Goal: Task Accomplishment & Management: Manage account settings

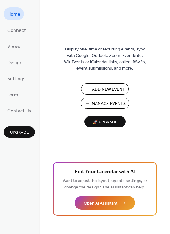
click at [116, 101] on span "Manage Events" at bounding box center [109, 104] width 34 height 6
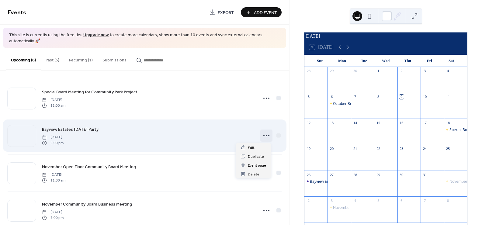
click at [261, 135] on icon at bounding box center [266, 136] width 10 height 10
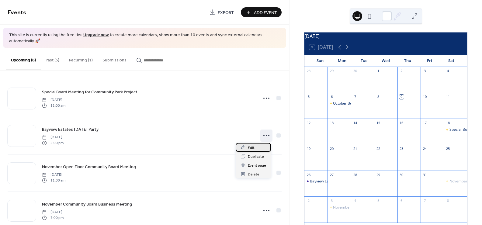
click at [252, 149] on span "Edit" at bounding box center [251, 148] width 7 height 6
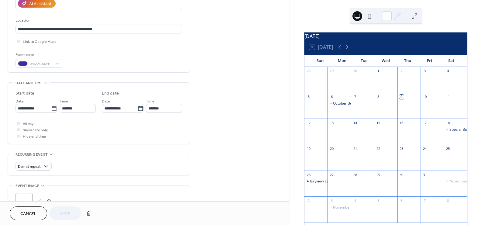
scroll to position [129, 0]
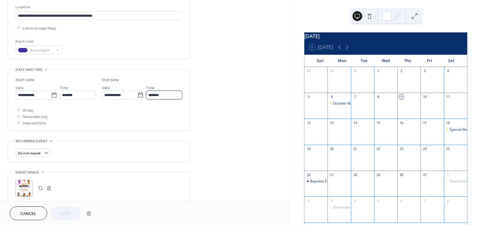
click at [149, 94] on input "*******" at bounding box center [164, 95] width 36 height 9
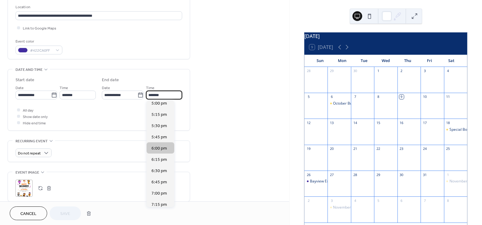
scroll to position [126, 0]
click at [164, 105] on span "5:00 pm" at bounding box center [159, 105] width 16 height 6
type input "*******"
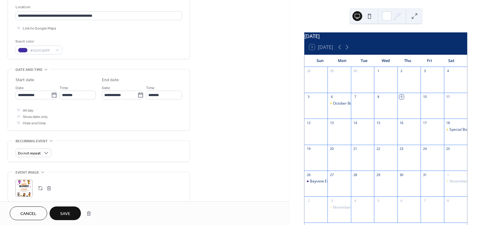
click at [68, 212] on span "Save" at bounding box center [65, 214] width 10 height 6
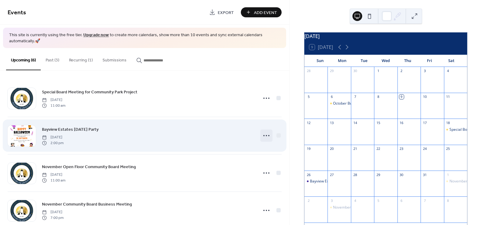
click at [261, 137] on icon at bounding box center [266, 136] width 10 height 10
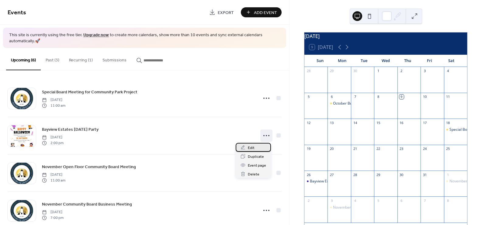
click at [254, 147] on div "Edit" at bounding box center [253, 147] width 35 height 9
